Goal: Register for event/course

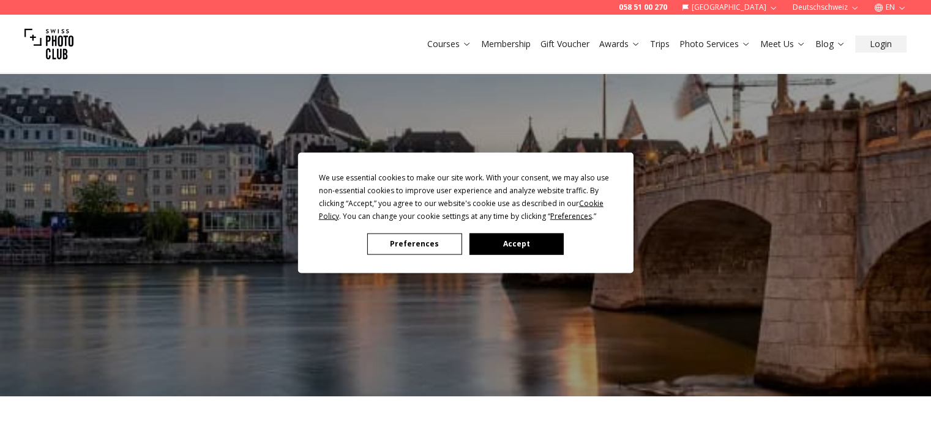
click at [519, 238] on button "Accept" at bounding box center [516, 243] width 94 height 21
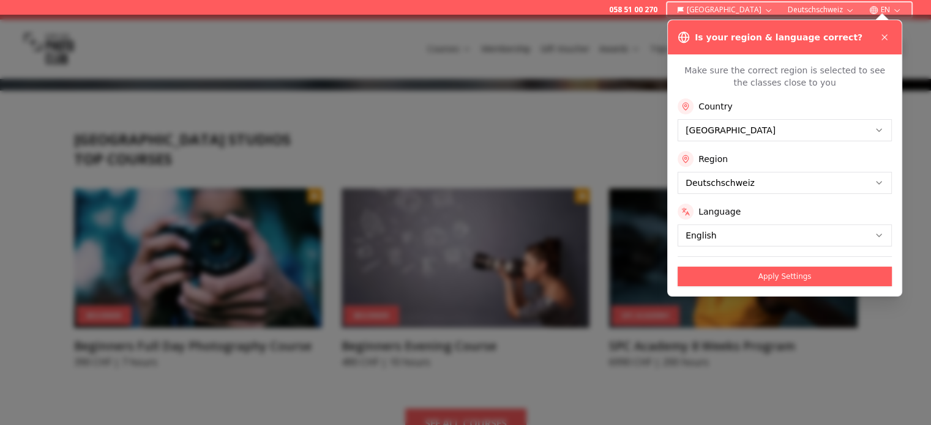
scroll to position [299, 0]
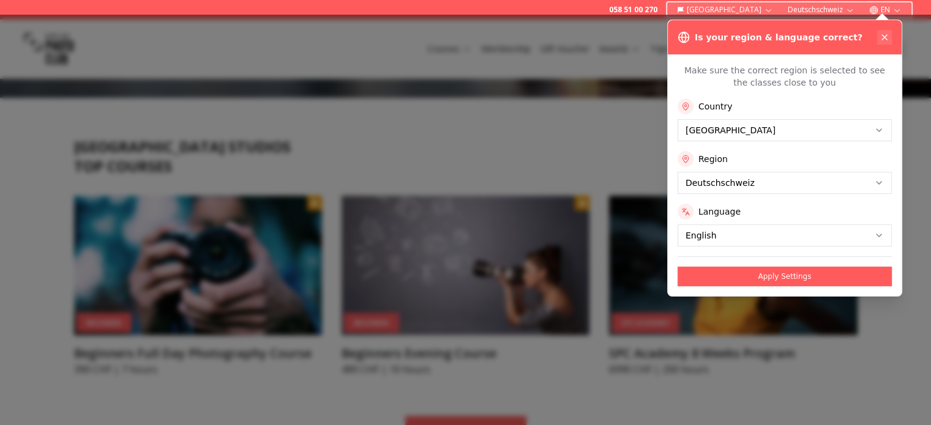
click at [886, 39] on icon at bounding box center [884, 37] width 10 height 10
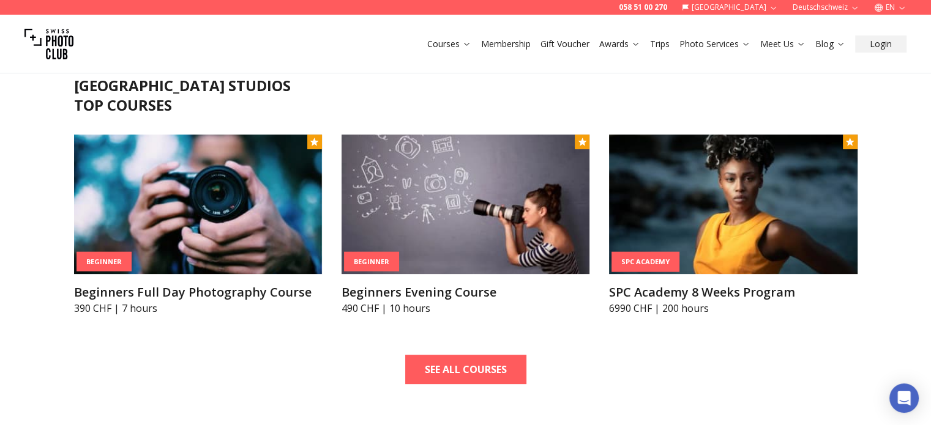
scroll to position [371, 0]
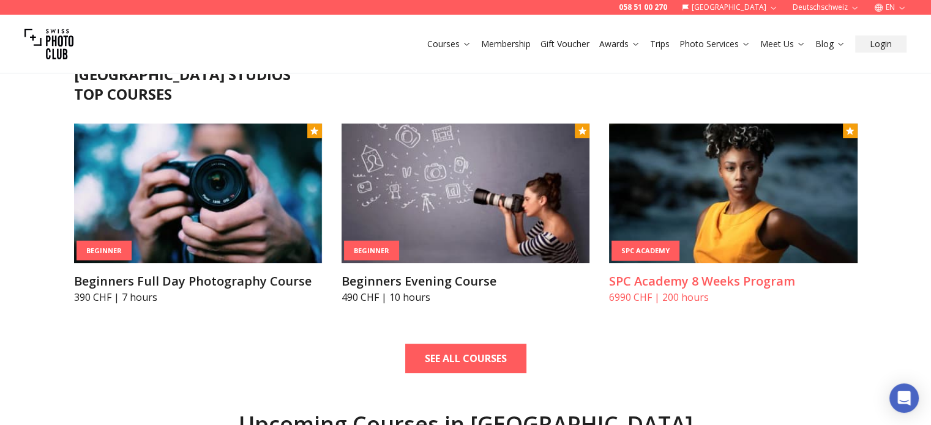
click at [734, 193] on img at bounding box center [733, 194] width 248 height 140
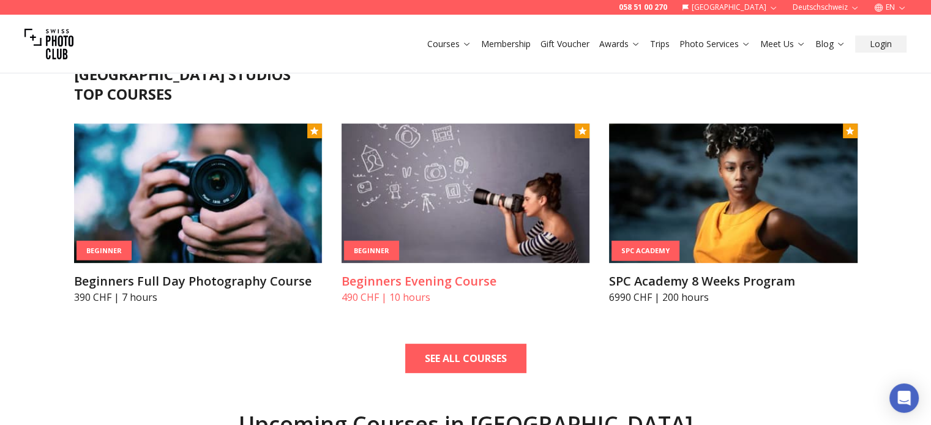
click at [417, 285] on h3 "Beginners Evening Course" at bounding box center [465, 281] width 248 height 17
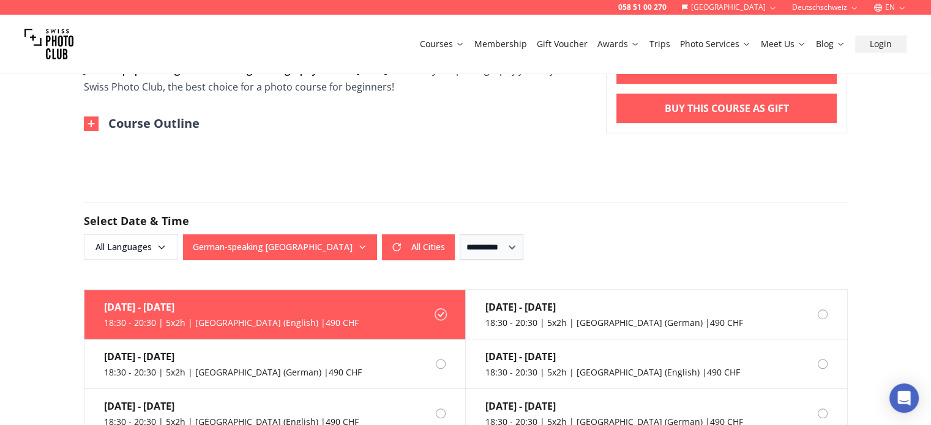
scroll to position [690, 0]
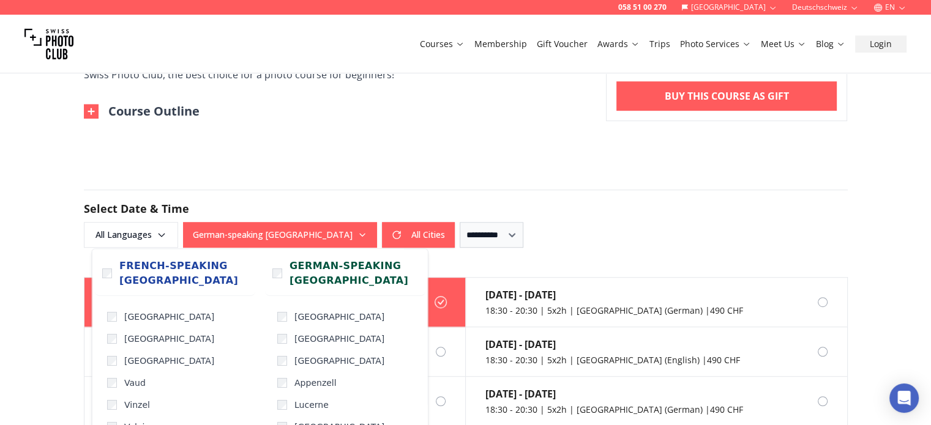
click at [284, 236] on button "German-speaking [GEOGRAPHIC_DATA]" at bounding box center [280, 235] width 194 height 26
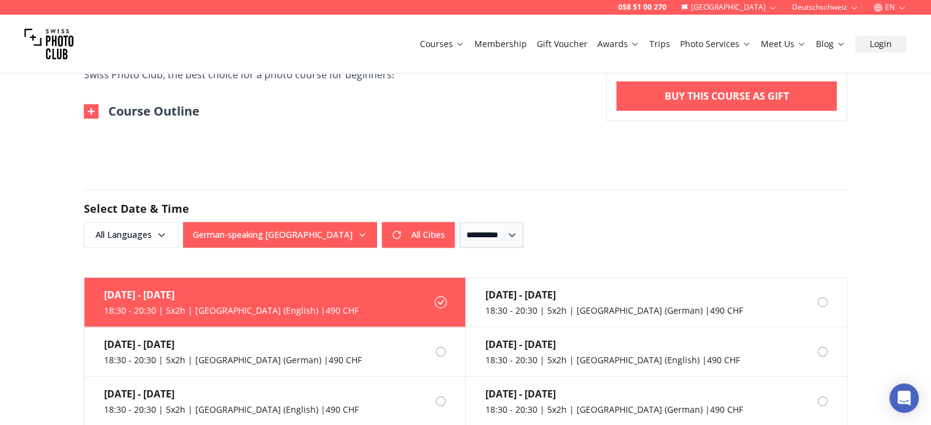
click at [92, 112] on img at bounding box center [91, 111] width 15 height 15
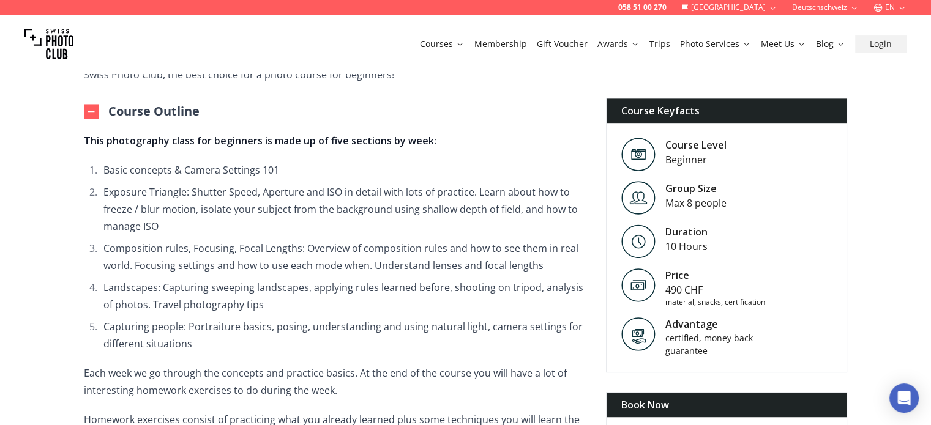
click at [240, 154] on span "This photography class for beginners is made up of five sections by week: Basic…" at bounding box center [335, 343] width 502 height 423
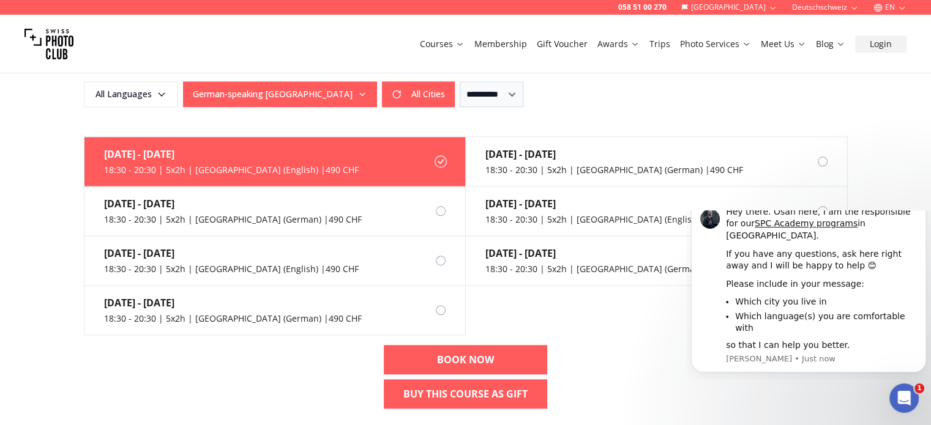
scroll to position [0, 0]
click at [300, 83] on button "German-speaking [GEOGRAPHIC_DATA]" at bounding box center [280, 94] width 194 height 26
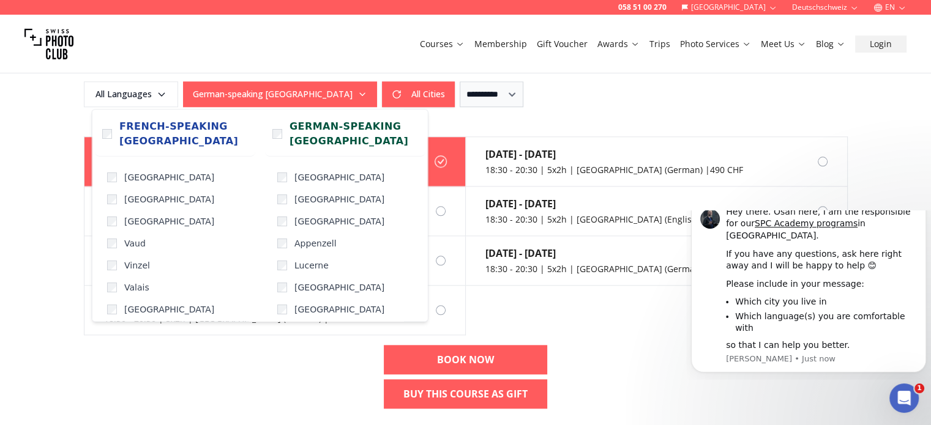
click at [301, 71] on div "Courses Membership Gift Voucher Awards Trips Photo Services Meet Us Blog Login" at bounding box center [465, 44] width 931 height 59
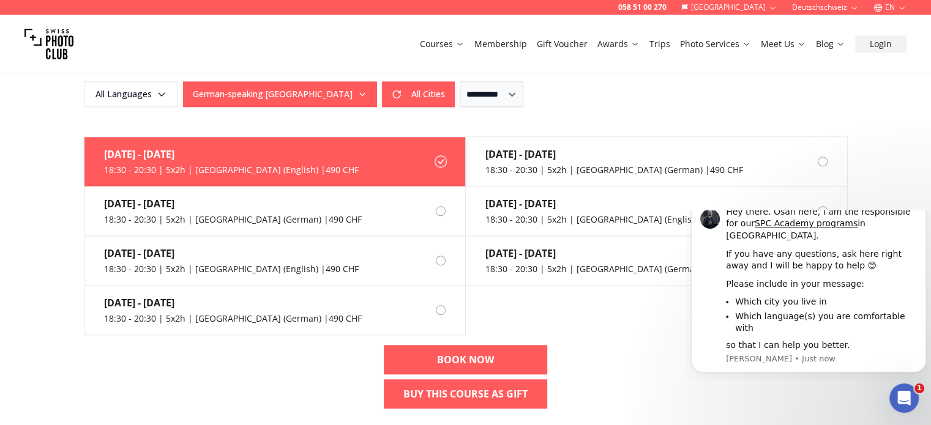
click at [297, 86] on button "German-speaking [GEOGRAPHIC_DATA]" at bounding box center [280, 94] width 194 height 26
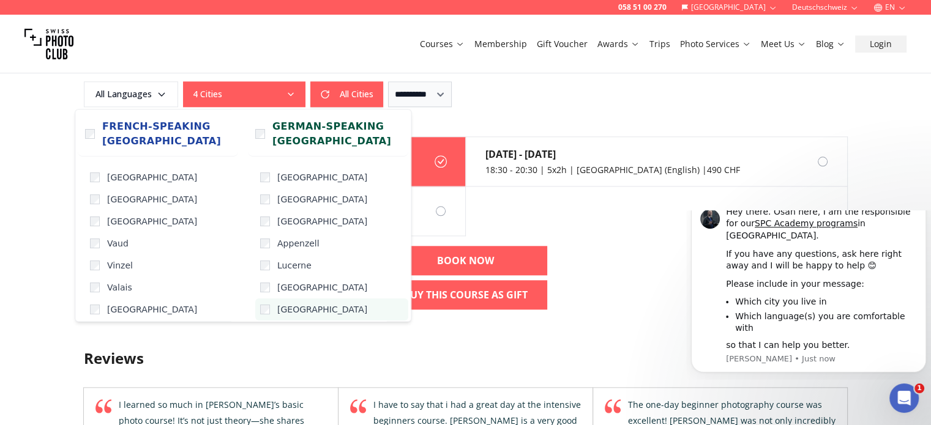
click at [259, 316] on label "[GEOGRAPHIC_DATA]" at bounding box center [331, 310] width 153 height 22
click at [291, 354] on h3 "Reviews" at bounding box center [466, 359] width 764 height 20
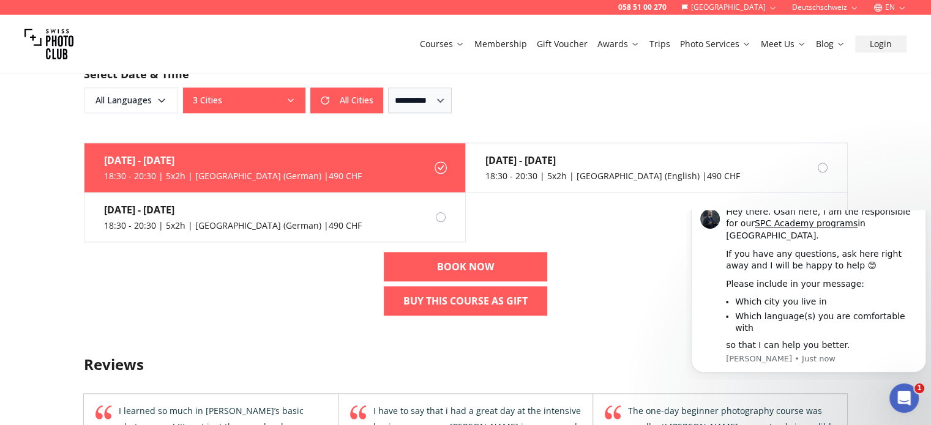
scroll to position [1275, 0]
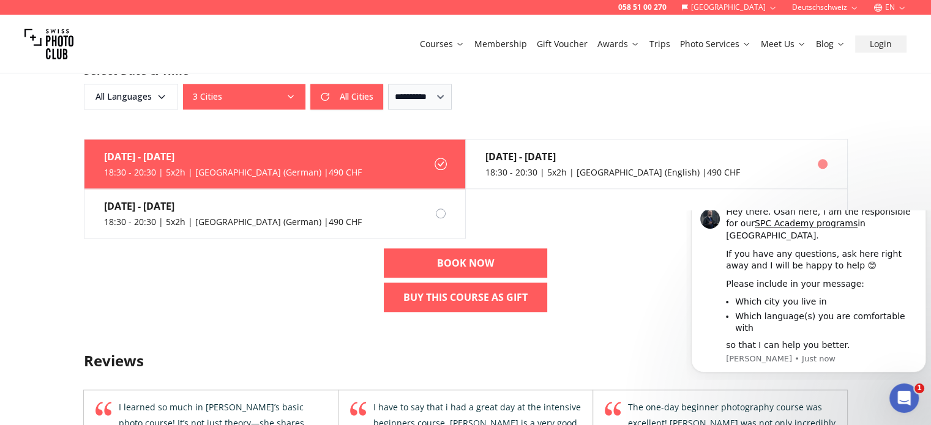
click at [546, 171] on div "18:30 - 20:30 | 5x2h | [GEOGRAPHIC_DATA] (English) | 490 CHF" at bounding box center [612, 172] width 255 height 12
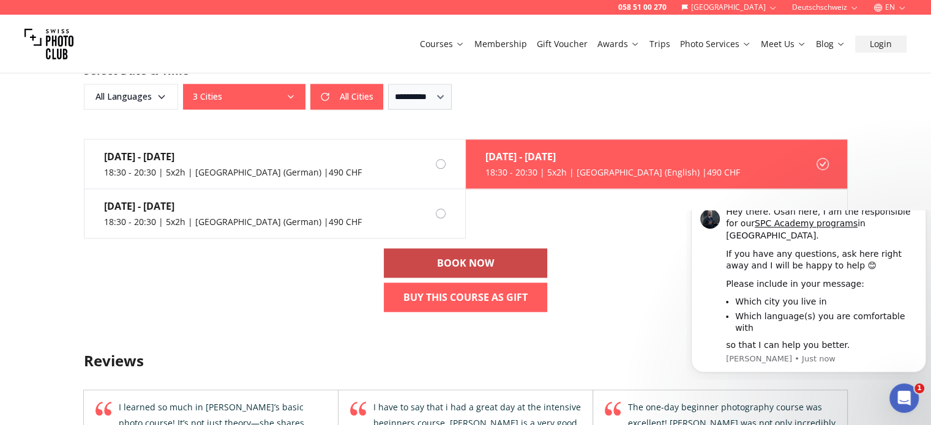
click at [498, 264] on link "BOOK NOW" at bounding box center [465, 262] width 163 height 29
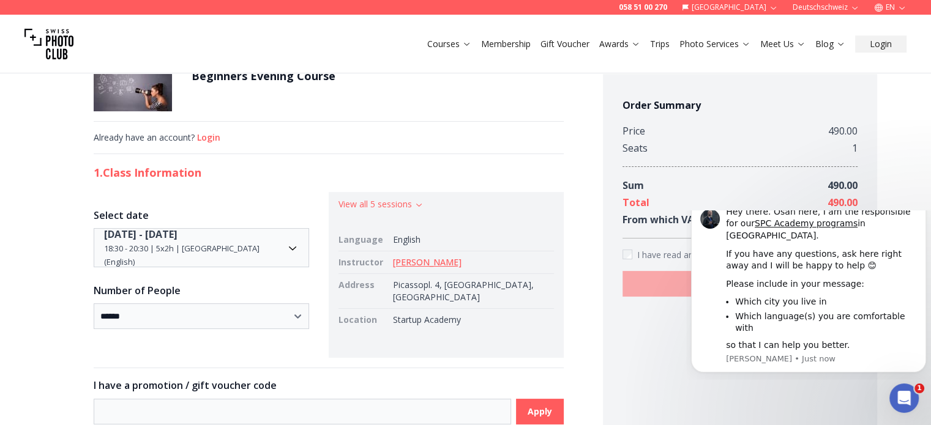
scroll to position [35, 0]
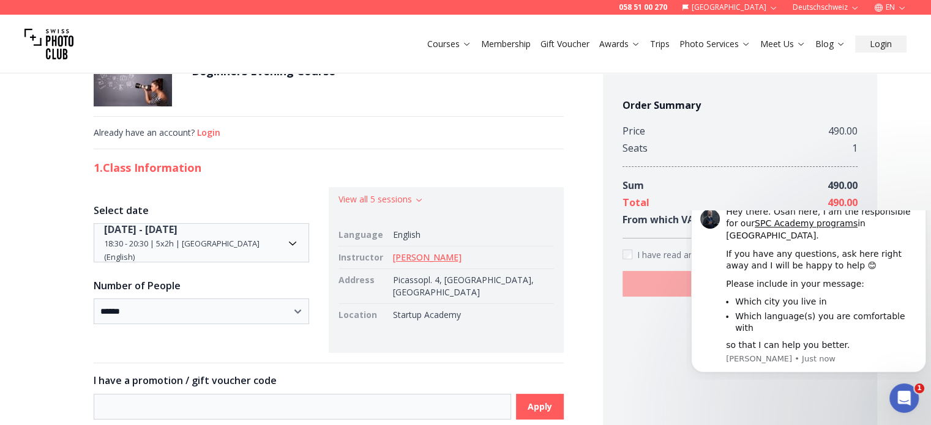
click at [453, 256] on link "[PERSON_NAME]" at bounding box center [427, 257] width 69 height 12
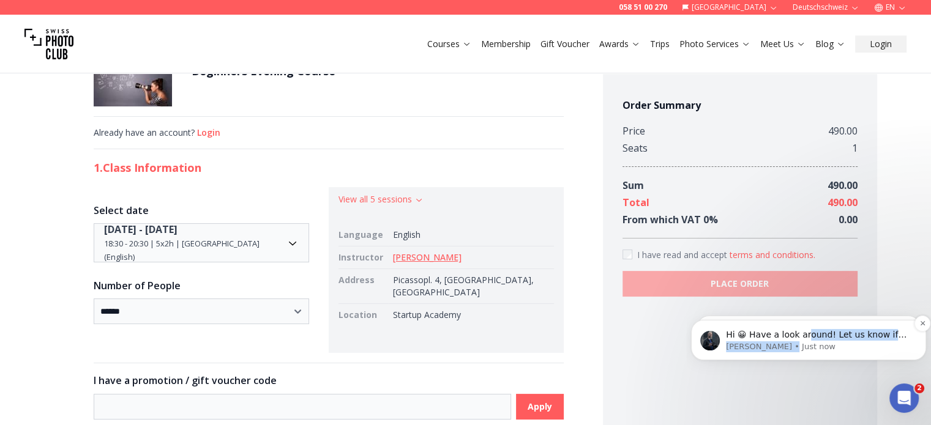
click at [806, 341] on div "Hi 😀 Have a look around! Let us know if you have any questions. [GEOGRAPHIC_DAT…" at bounding box center [818, 340] width 185 height 23
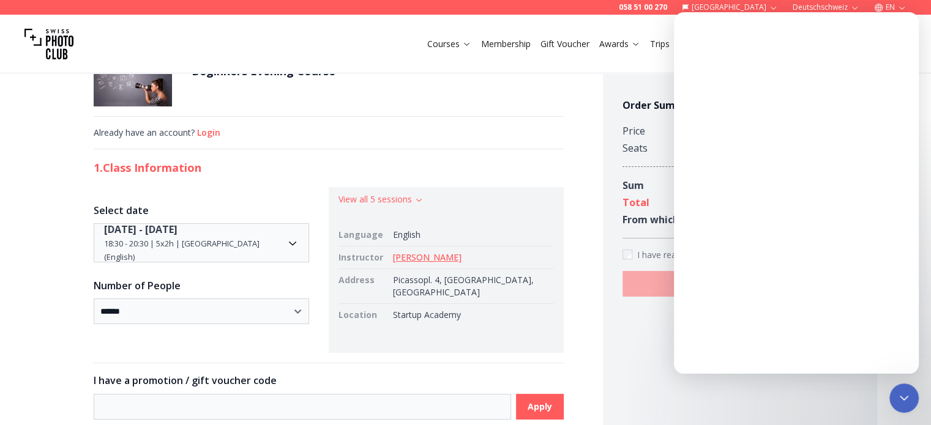
scroll to position [0, 0]
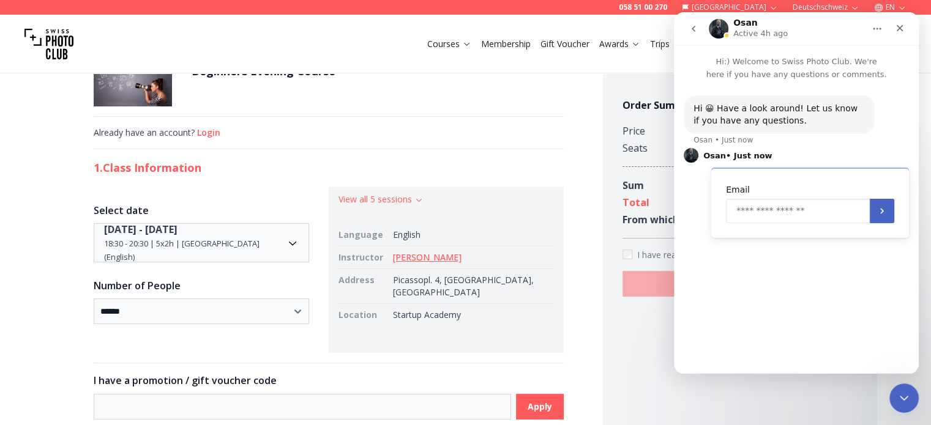
click at [823, 209] on input "Enter your email" at bounding box center [798, 211] width 144 height 24
type input "**********"
click at [881, 217] on button "Submit" at bounding box center [882, 211] width 24 height 24
click at [757, 342] on div "Intercom messenger" at bounding box center [756, 349] width 10 height 20
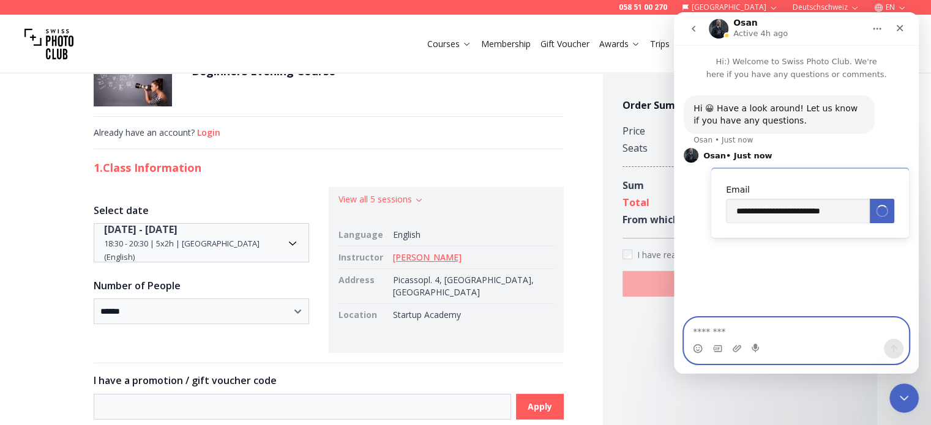
click at [753, 331] on textarea "Message…" at bounding box center [796, 328] width 224 height 21
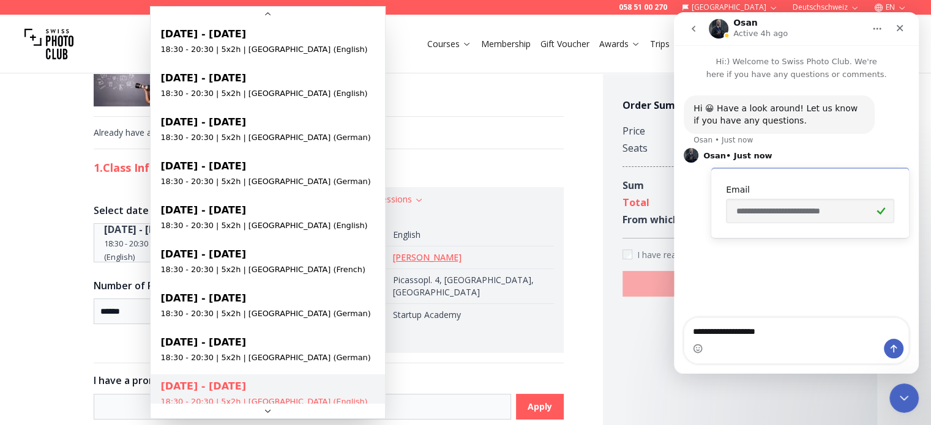
scroll to position [152, 0]
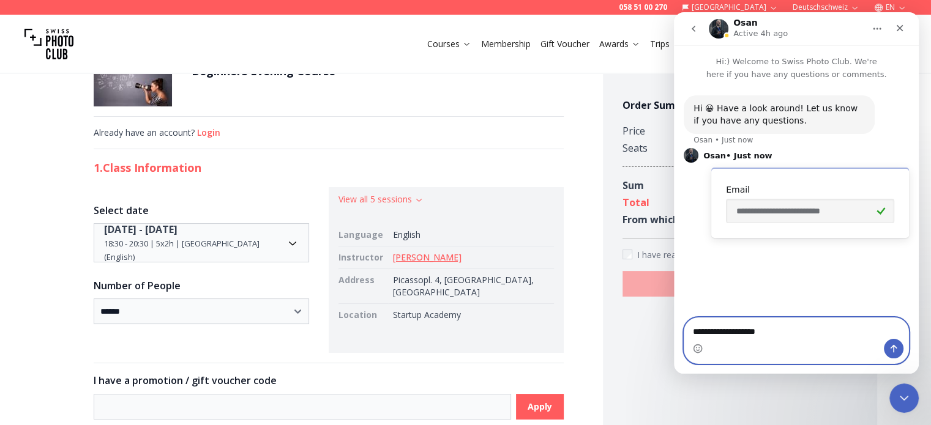
click at [786, 332] on textarea "**********" at bounding box center [796, 328] width 224 height 21
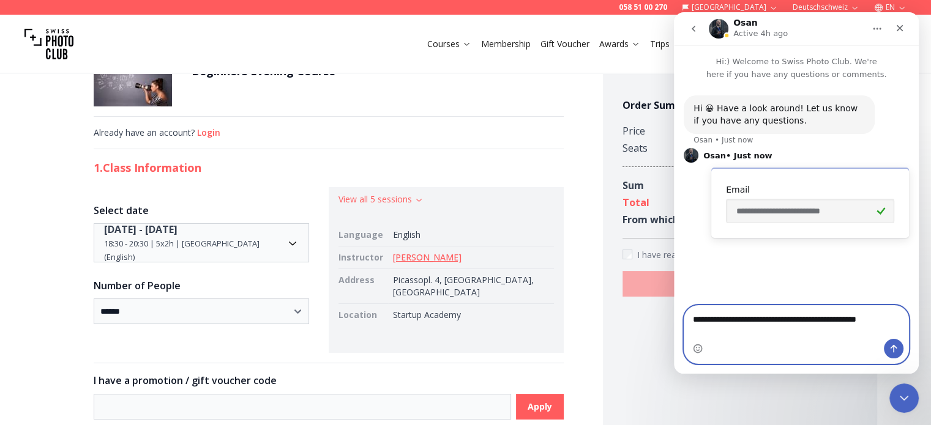
type textarea "**********"
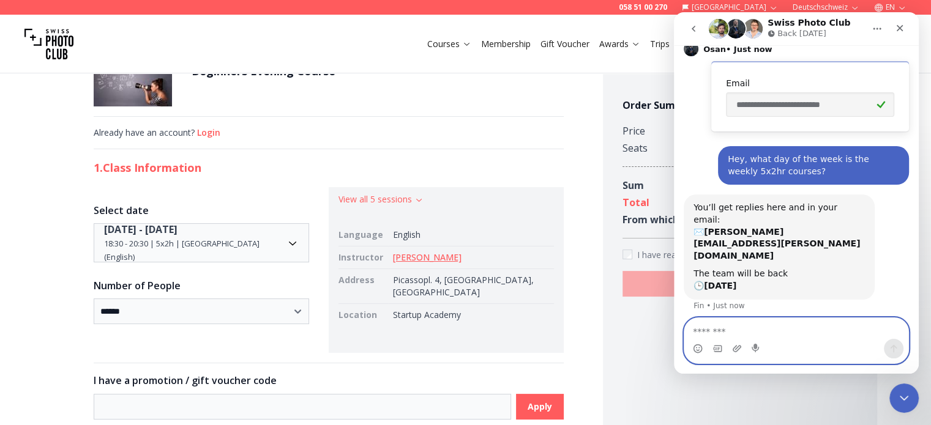
scroll to position [99, 0]
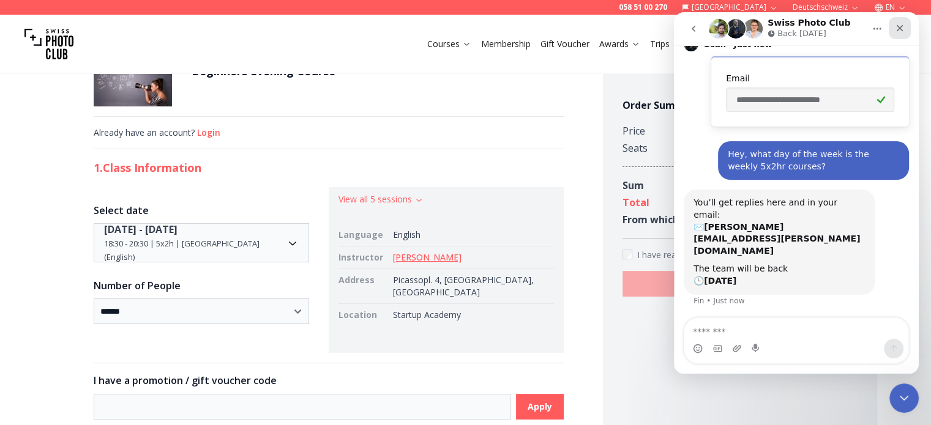
click at [899, 26] on icon "Close" at bounding box center [899, 28] width 7 height 7
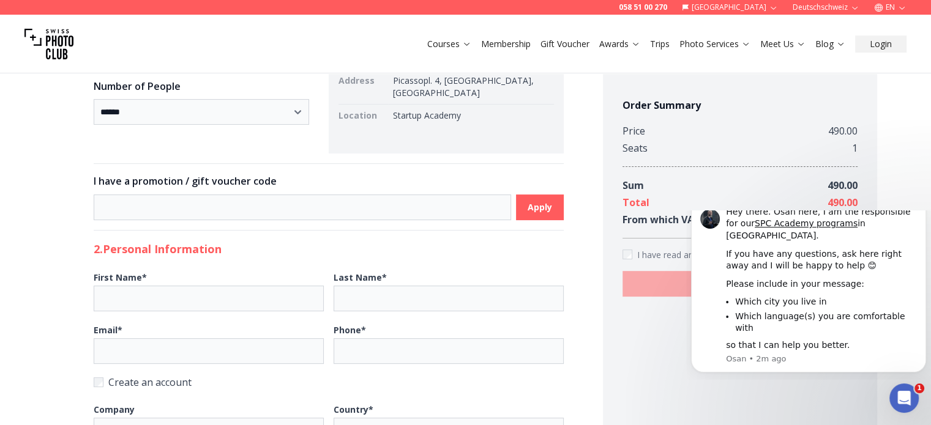
scroll to position [0, 0]
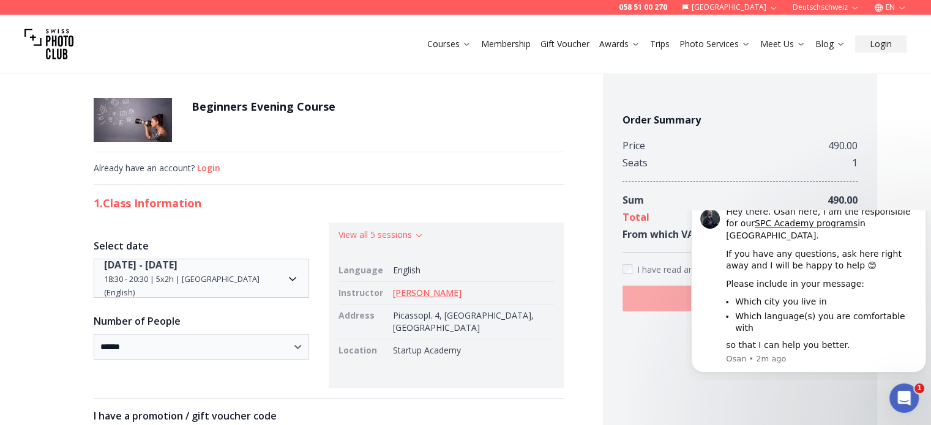
click at [453, 36] on button "Courses" at bounding box center [449, 43] width 54 height 17
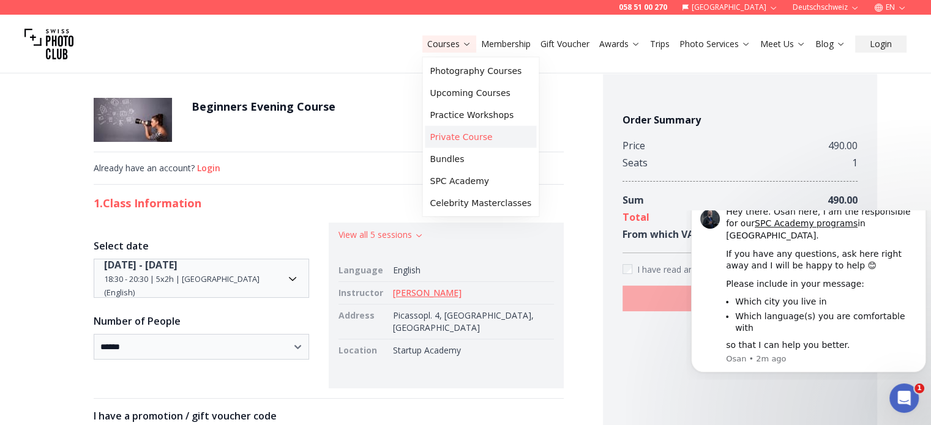
click at [477, 136] on link "Private Course" at bounding box center [480, 137] width 111 height 22
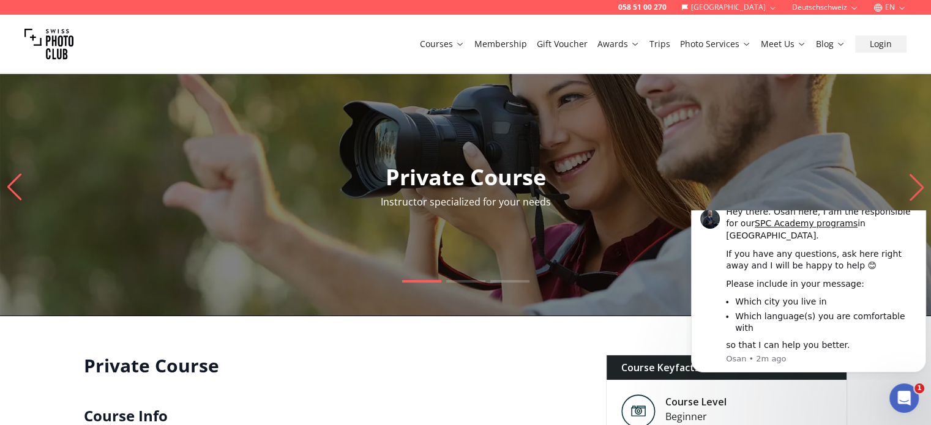
click at [921, 205] on icon "Dismiss notification" at bounding box center [922, 201] width 7 height 7
